Goal: Information Seeking & Learning: Understand process/instructions

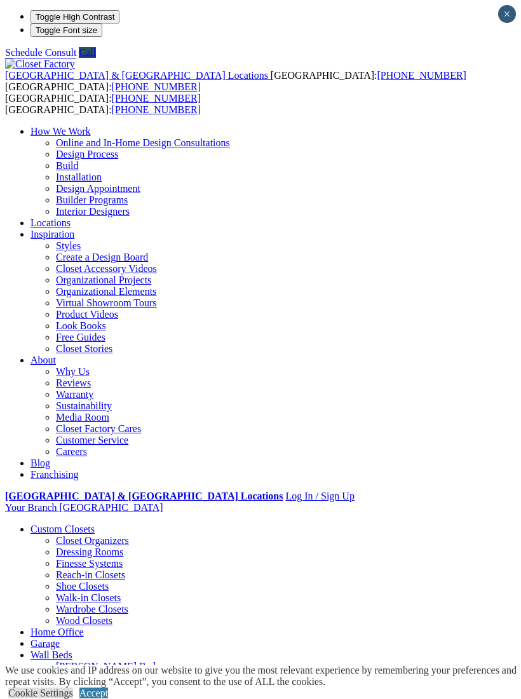
click at [0, 0] on div at bounding box center [0, 0] width 0 height 0
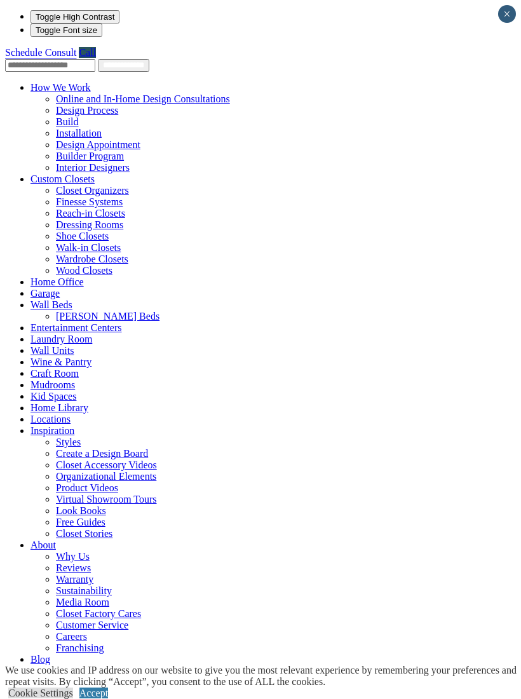
click at [31, 391] on link "Kid Spaces" at bounding box center [53, 396] width 46 height 11
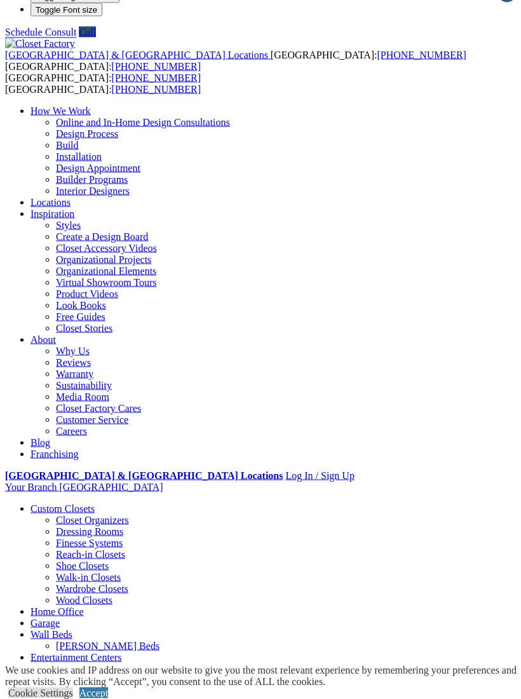
scroll to position [22, 0]
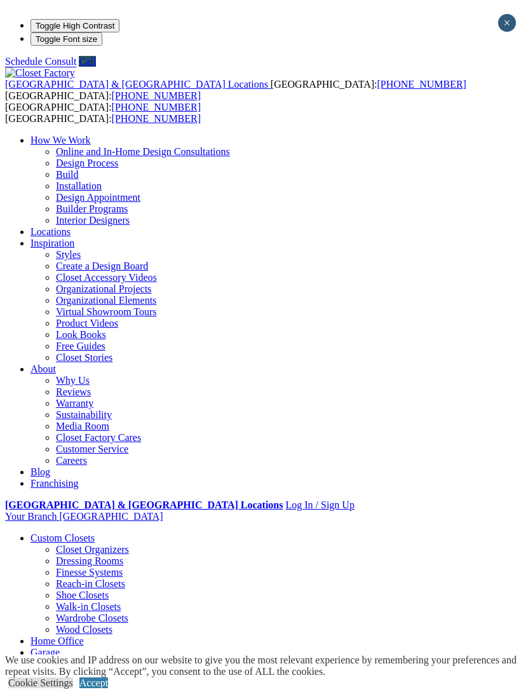
scroll to position [23, 0]
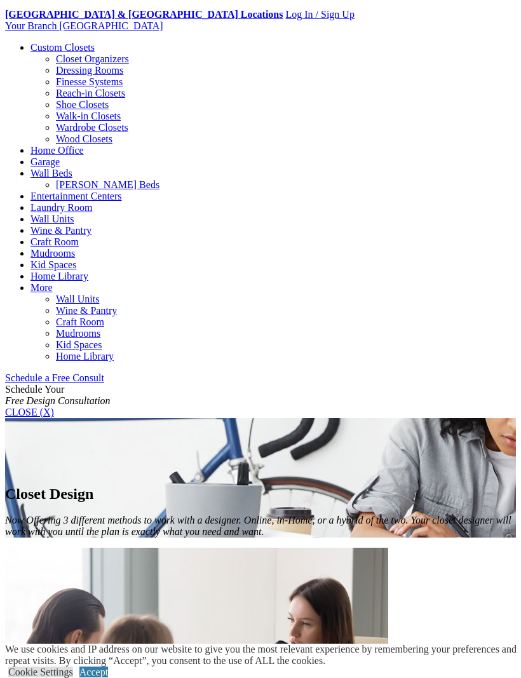
scroll to position [483, 0]
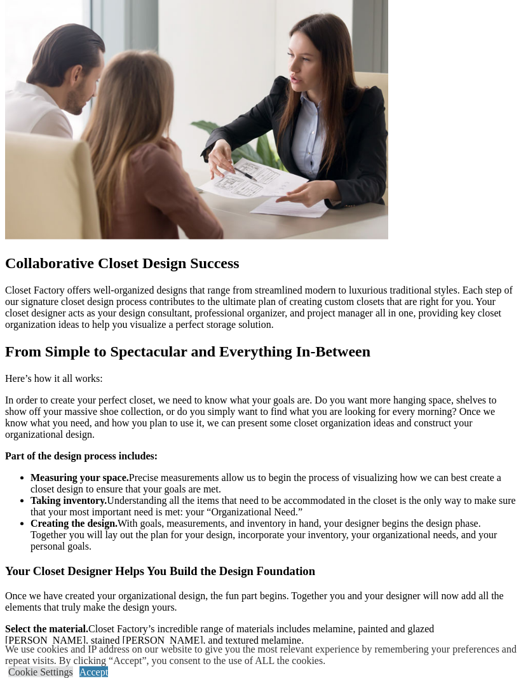
scroll to position [1046, 0]
